Goal: Ask a question

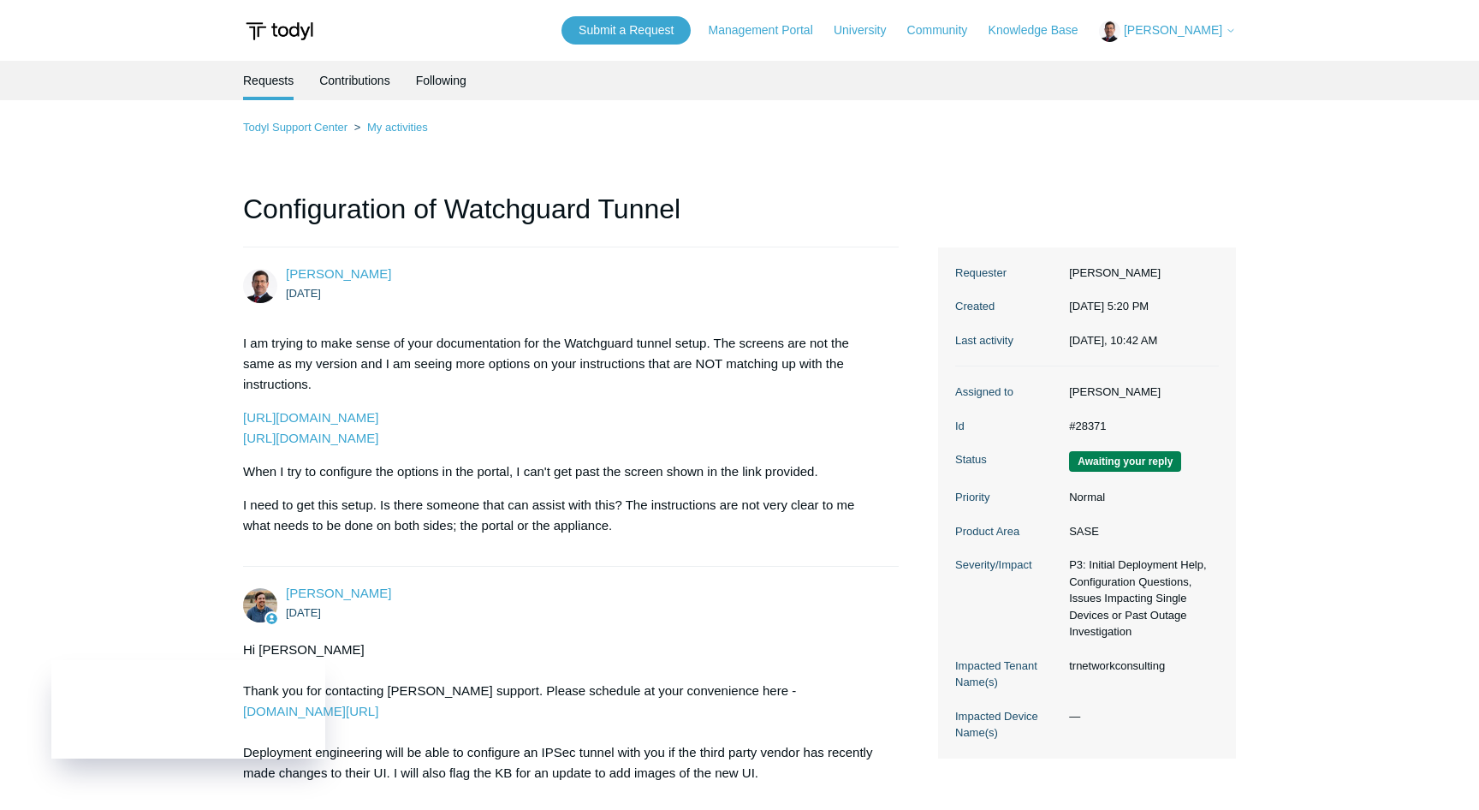
scroll to position [5334, 0]
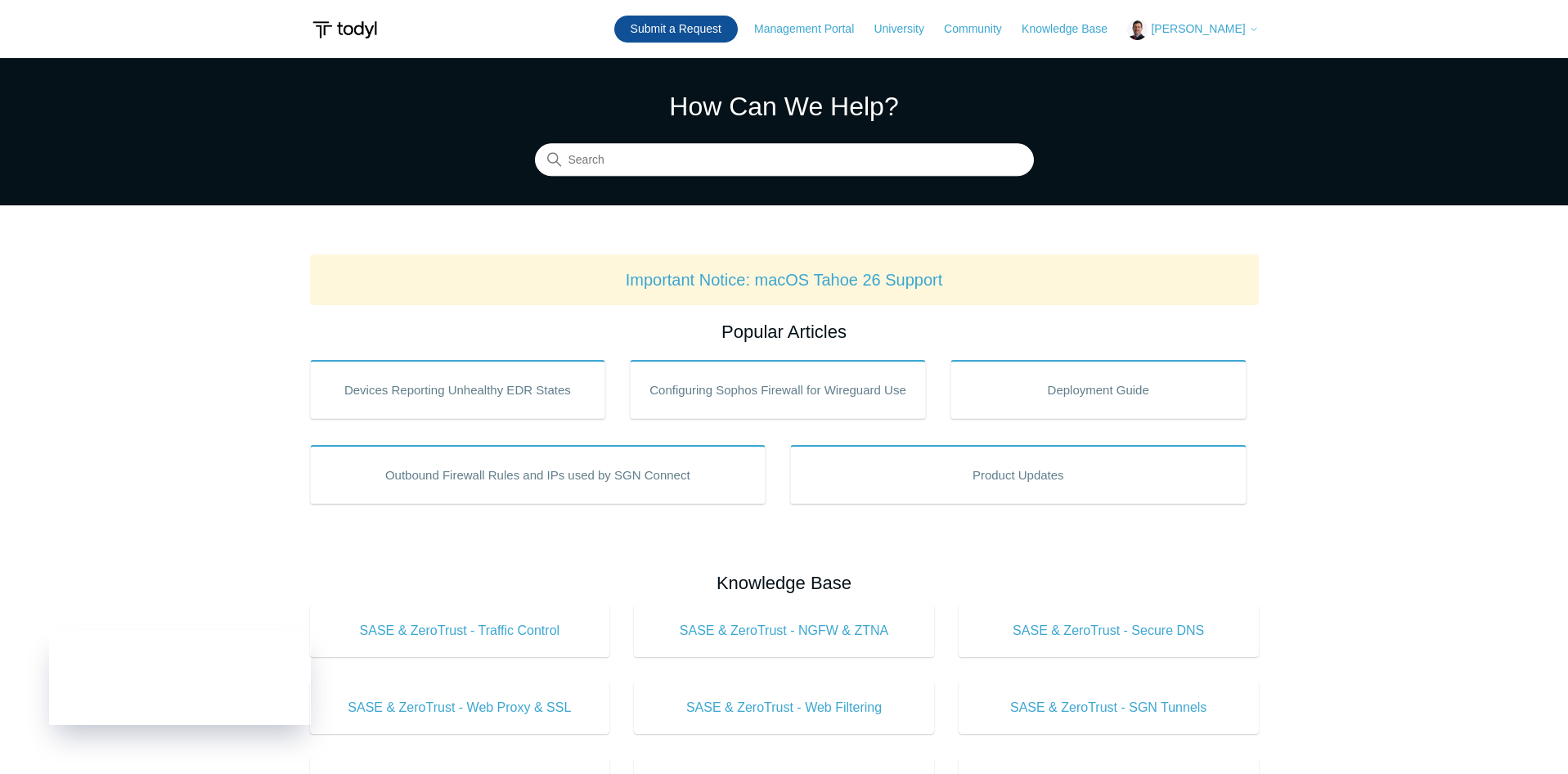
click at [702, 18] on link "Submit a Request" at bounding box center [676, 29] width 123 height 27
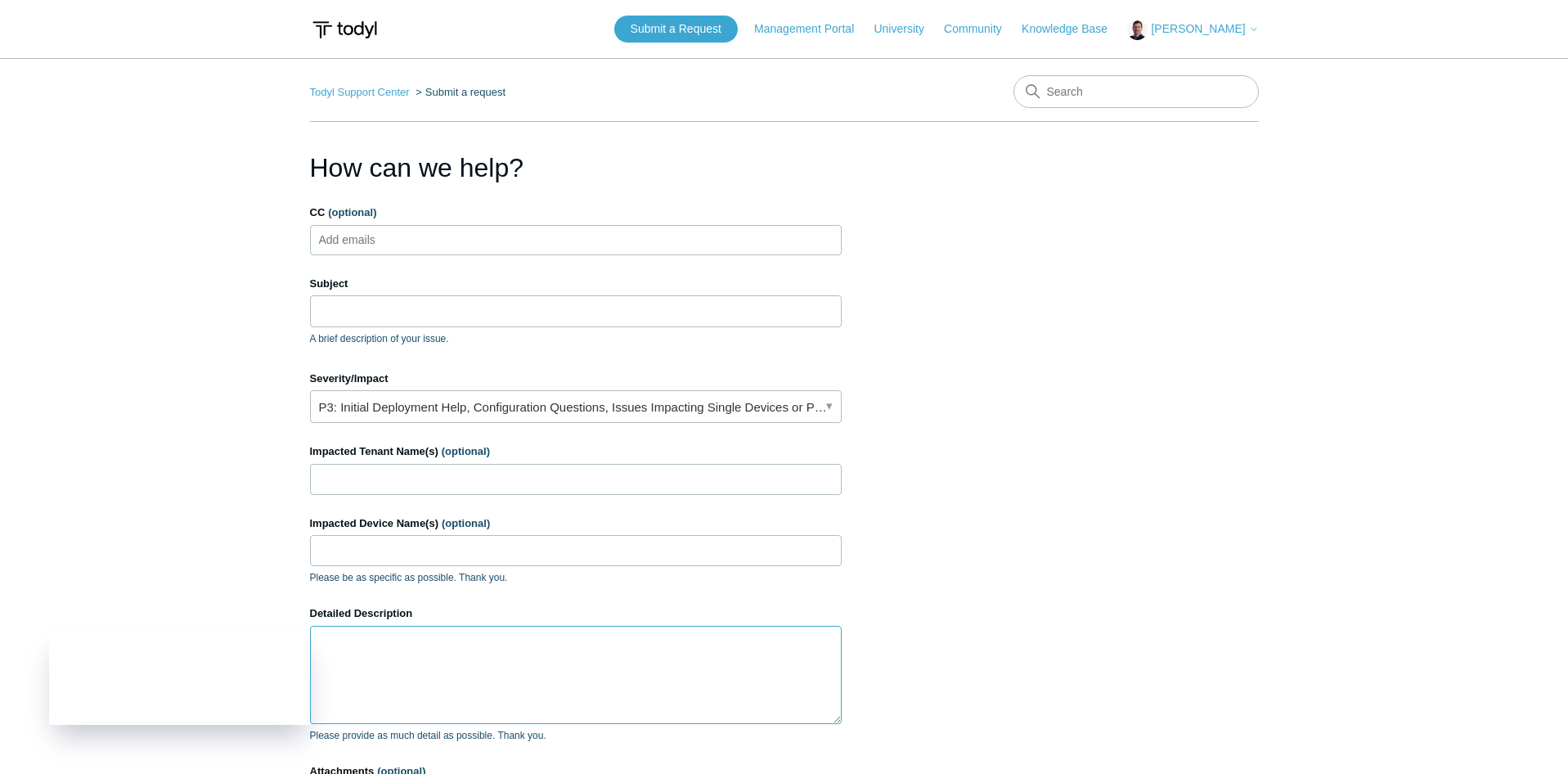
click at [475, 656] on textarea "Detailed Description" at bounding box center [575, 675] width 531 height 98
paste textarea "https://support.techsmith.com/hc/en-us/articles/37330796660109-Retry-Aligner-In…"
type textarea "https://support.techsmith.com/hc/en-us/articles/37330796660109-Retry-Aligner-In…"
click at [429, 405] on link "P3: Initial Deployment Help, Configuration Questions, Issues Impacting Single D…" at bounding box center [575, 406] width 531 height 32
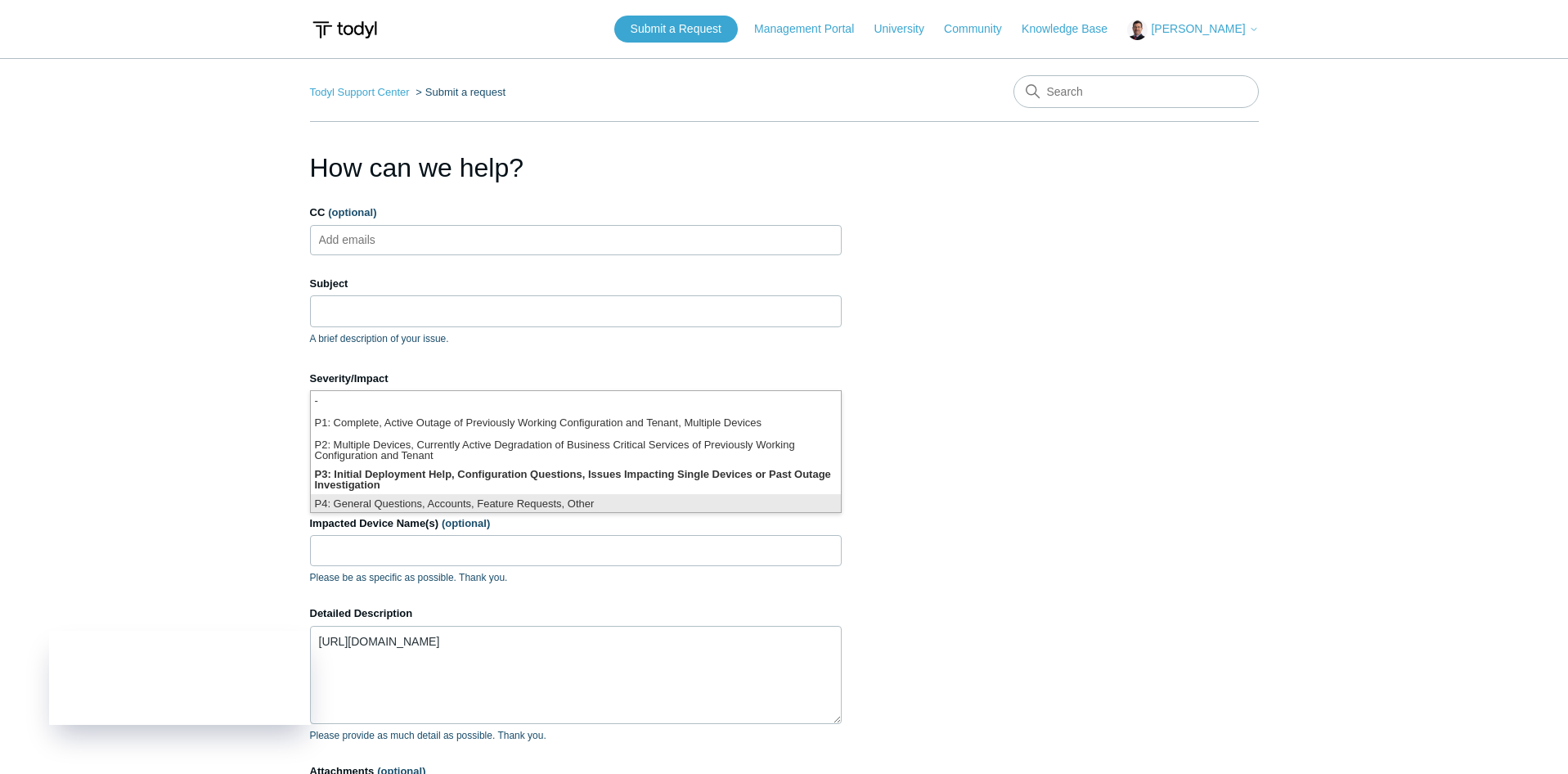
scroll to position [4, 0]
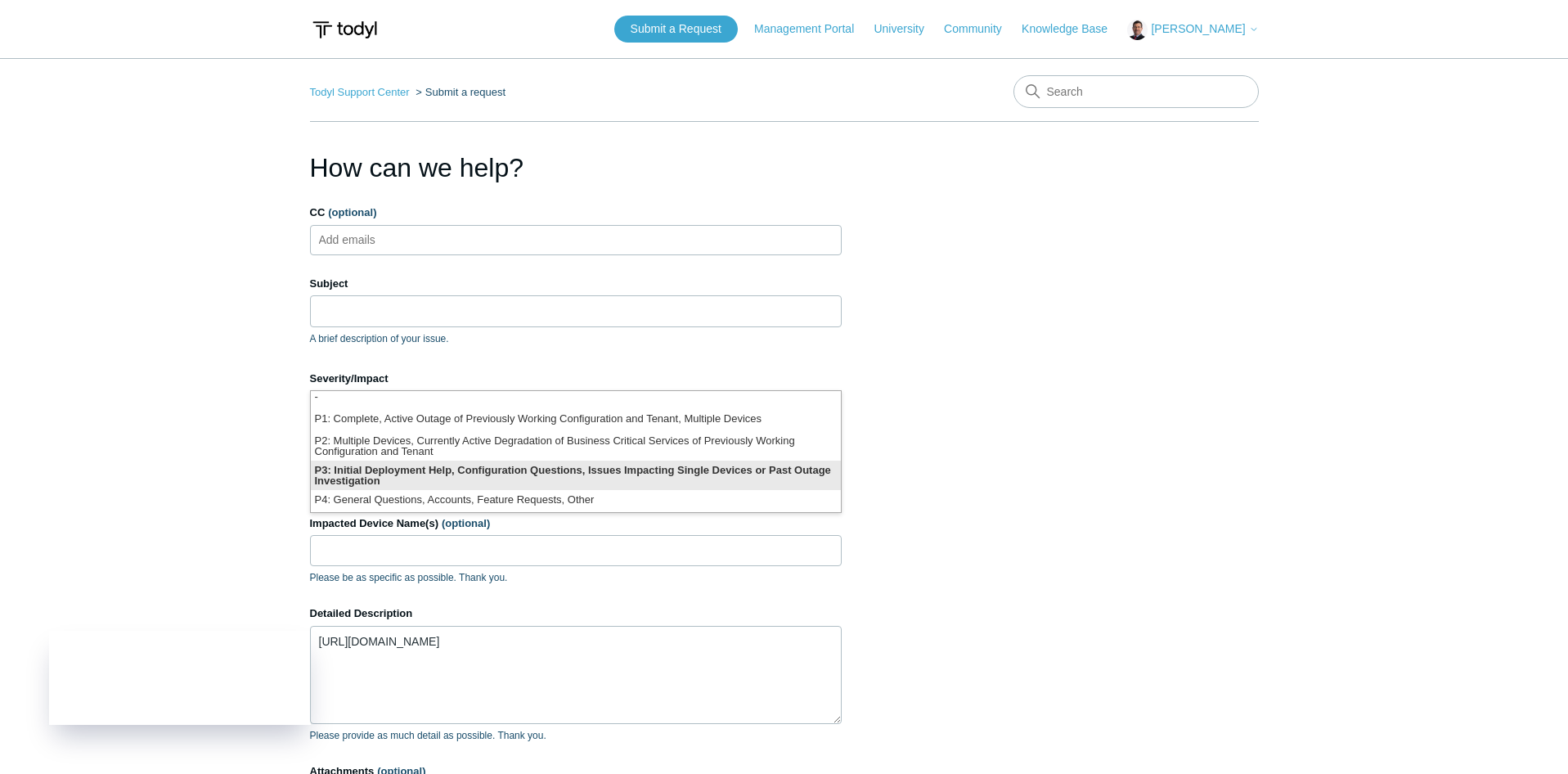
click at [429, 476] on li "P3: Initial Deployment Help, Configuration Questions, Issues Impacting Single D…" at bounding box center [575, 475] width 530 height 30
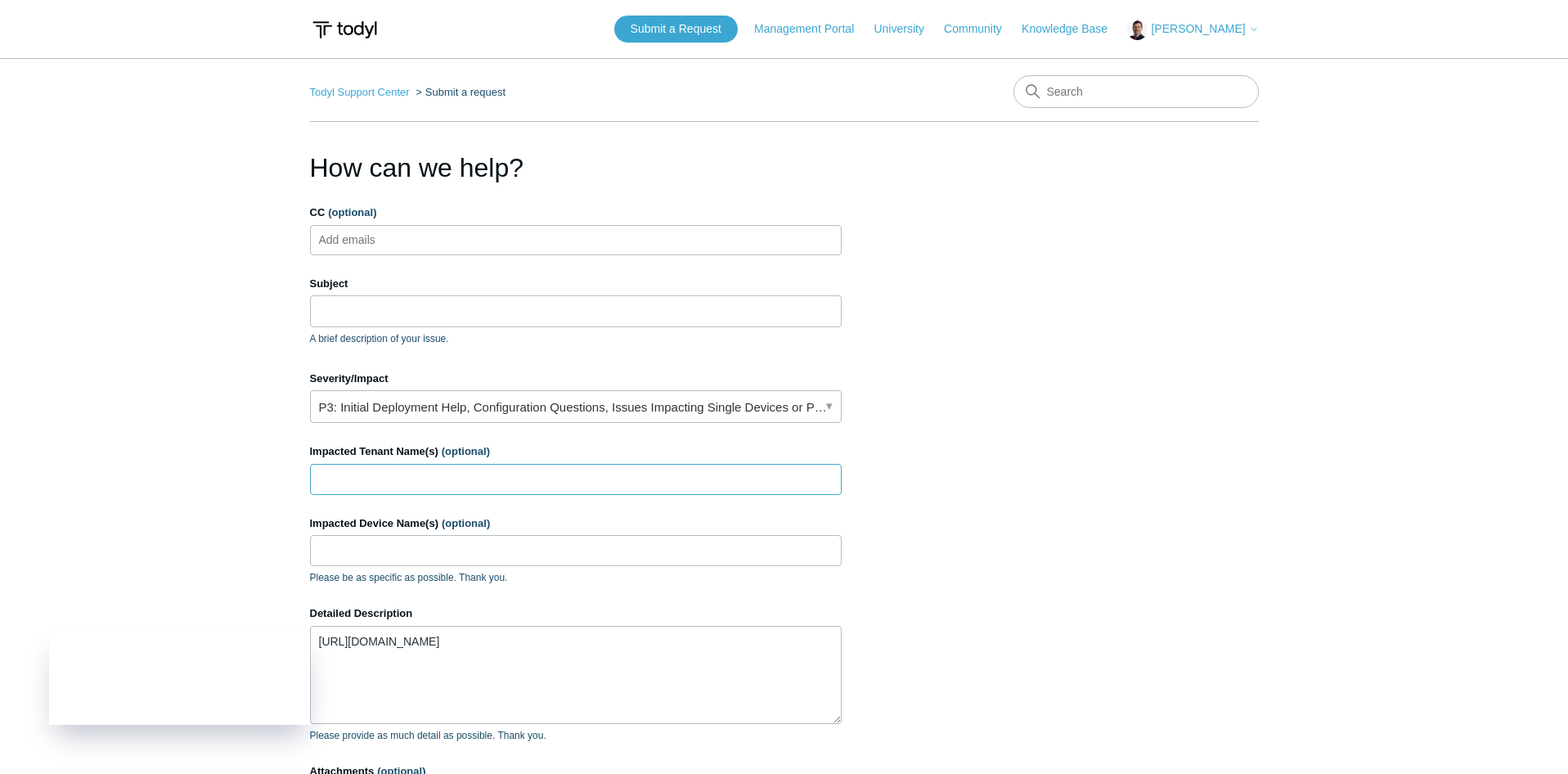
click at [395, 477] on input "Impacted Tenant Name(s) (optional)" at bounding box center [575, 479] width 531 height 32
type input "trnetworkconsulting"
click at [375, 555] on input "Impacted Device Name(s) (optional)" at bounding box center [575, 550] width 531 height 32
type input "trnc-wks07"
click at [421, 305] on input "Subject" at bounding box center [575, 311] width 531 height 32
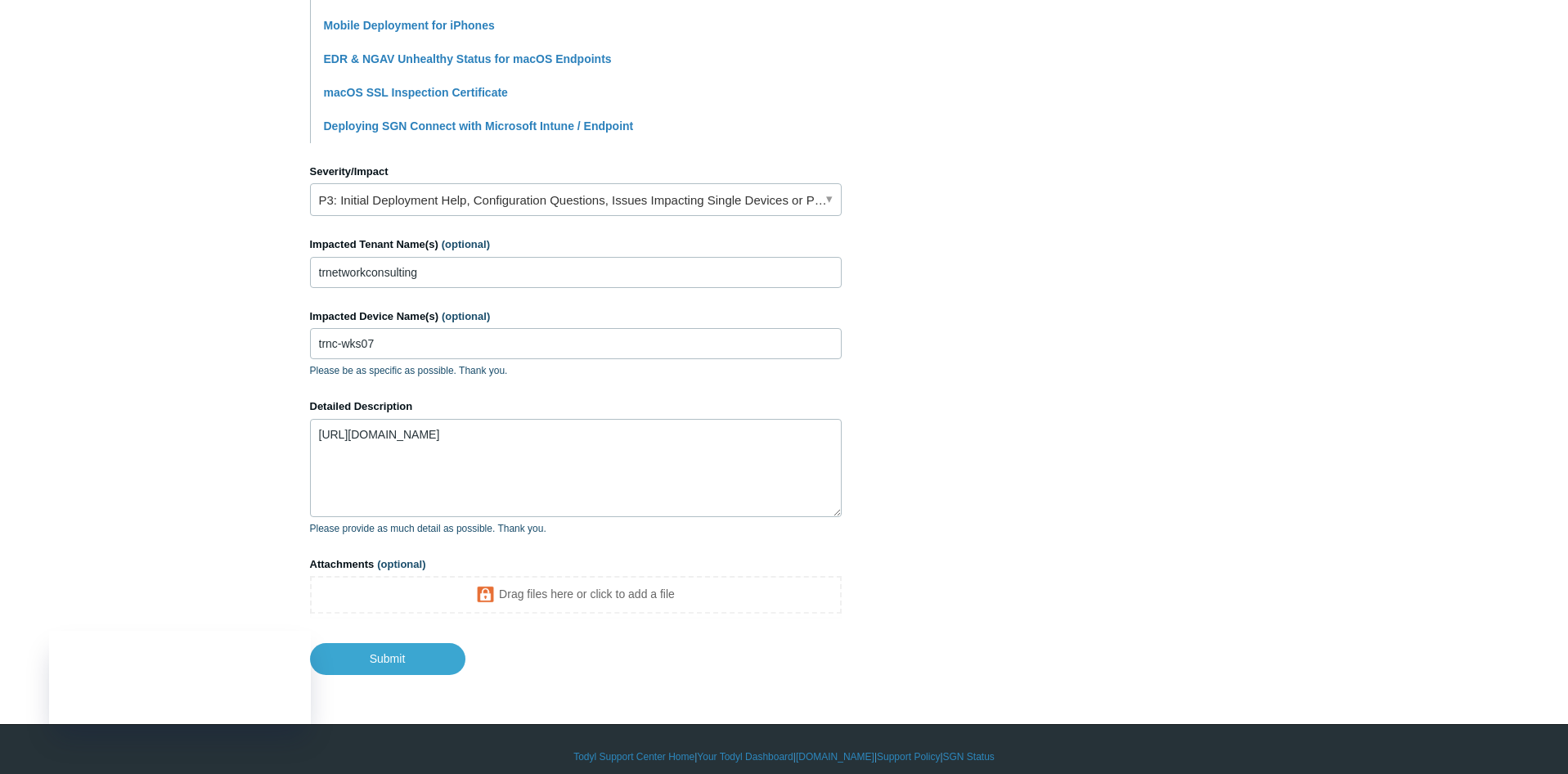
scroll to position [613, 0]
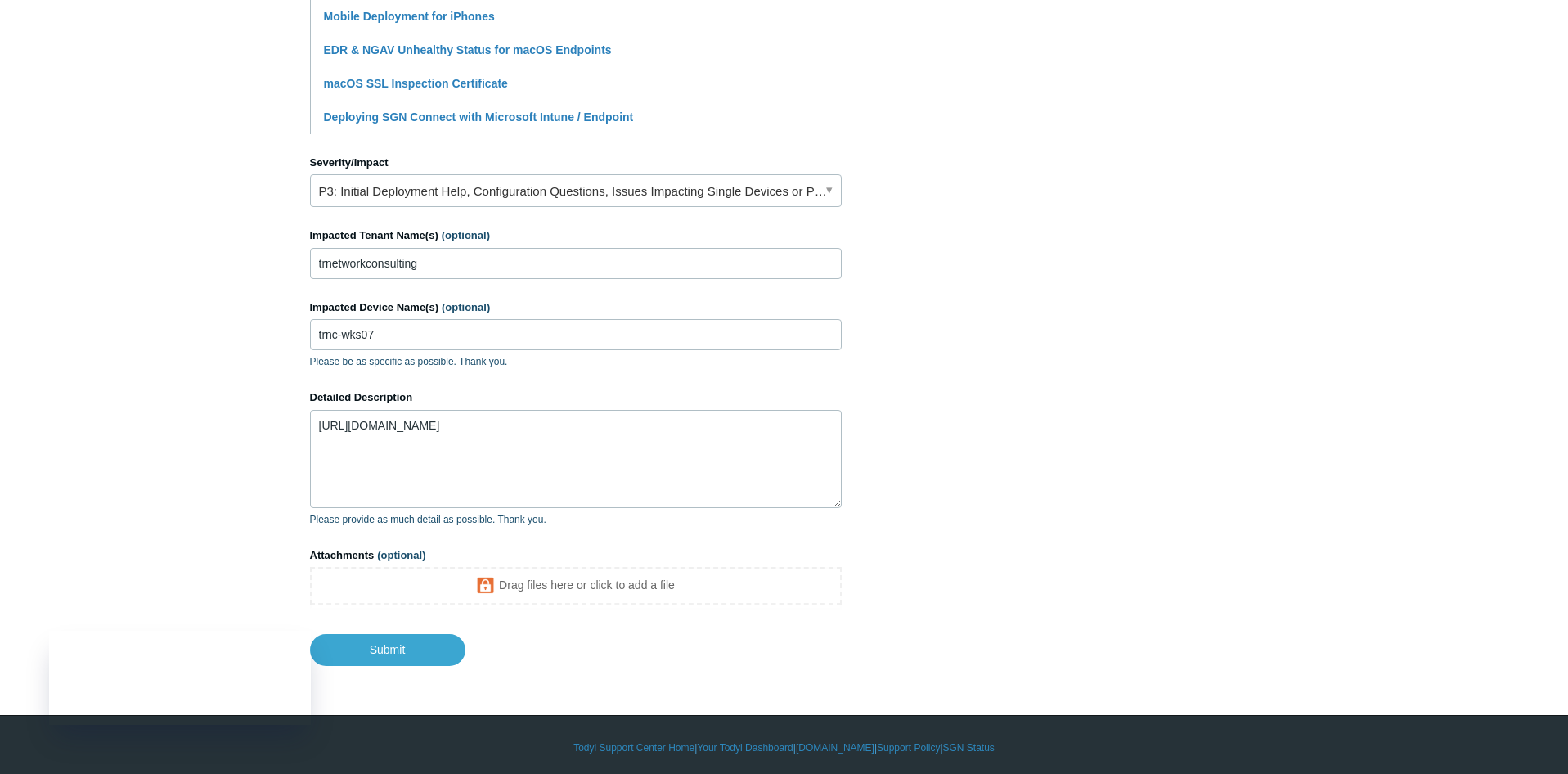
type input "Can't access or download the aligner service/app"
click at [338, 418] on textarea "https://support.techsmith.com/hc/en-us/articles/37330796660109-Retry-Aligner-In…" at bounding box center [575, 459] width 531 height 98
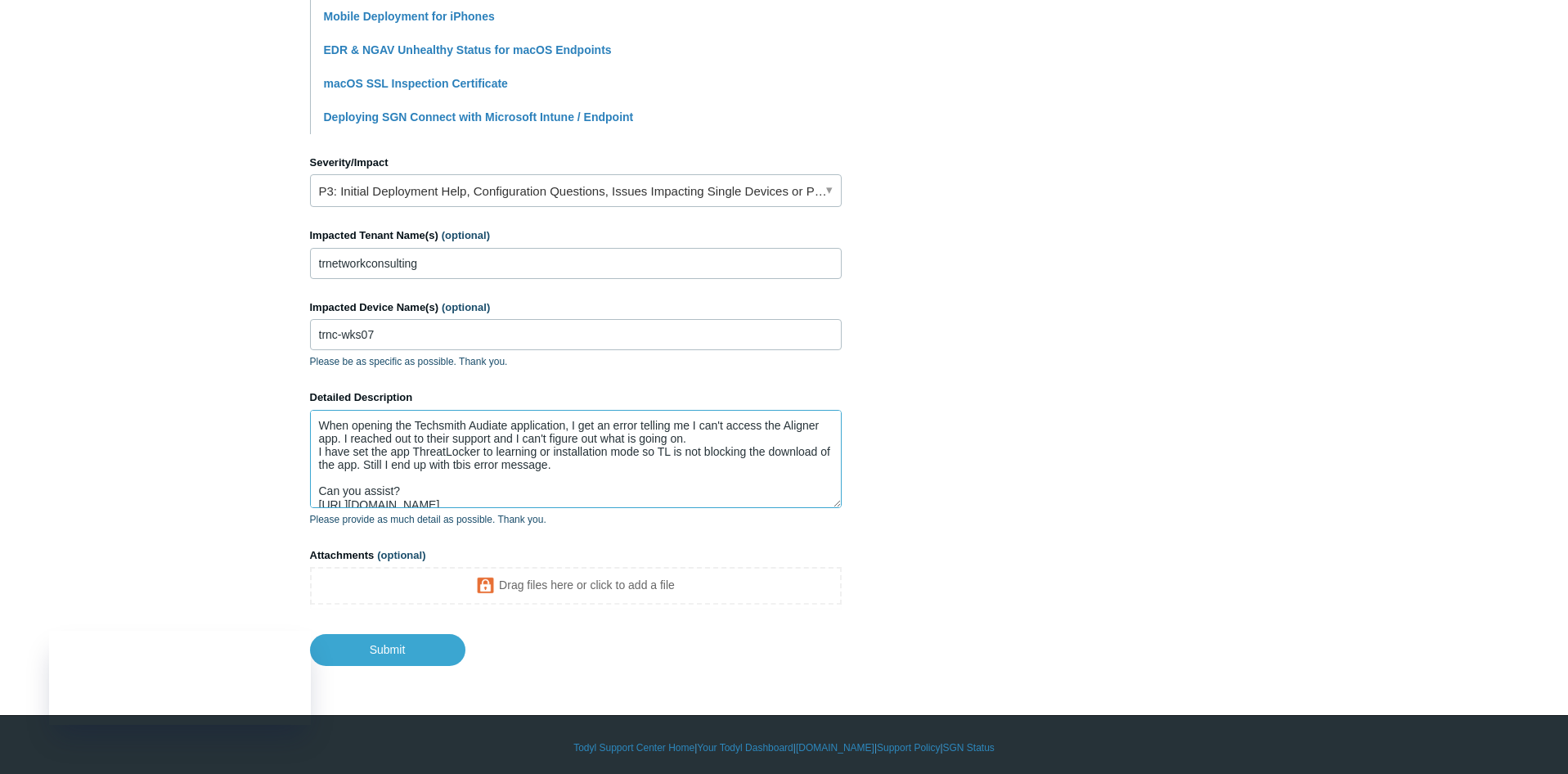
scroll to position [623, 0]
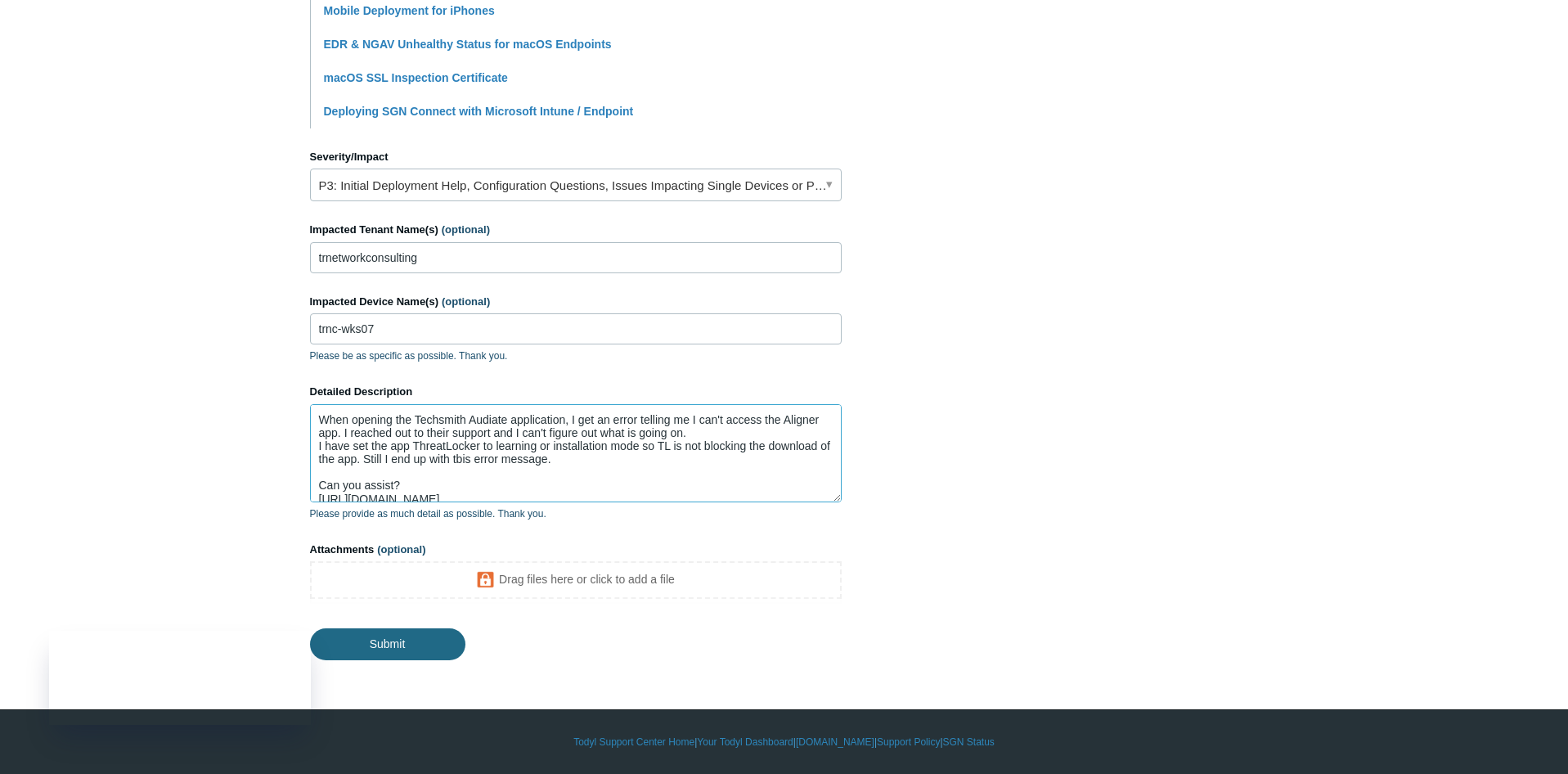
type textarea "When opening the Techsmith Audiate application, I get an error telling me I can…"
click at [404, 643] on input "Submit" at bounding box center [387, 643] width 156 height 32
